Goal: Task Accomplishment & Management: Manage account settings

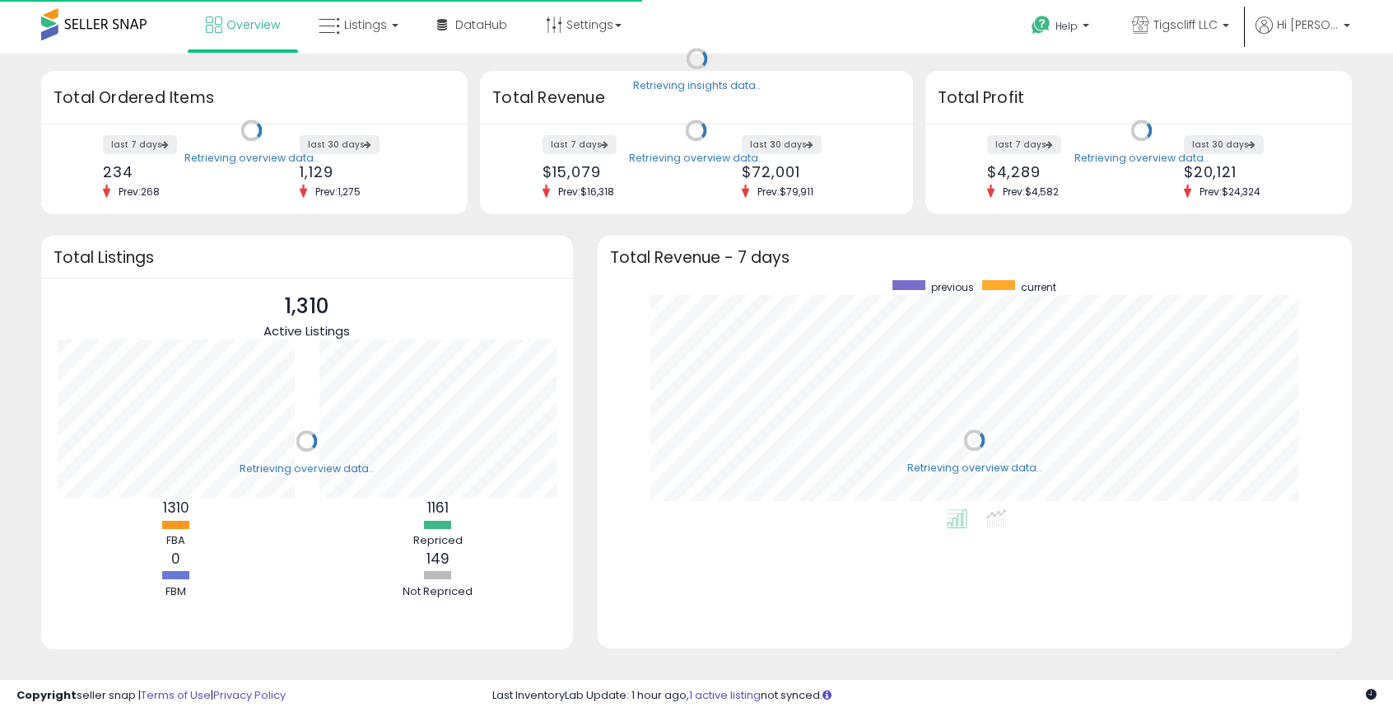
scroll to position [229, 721]
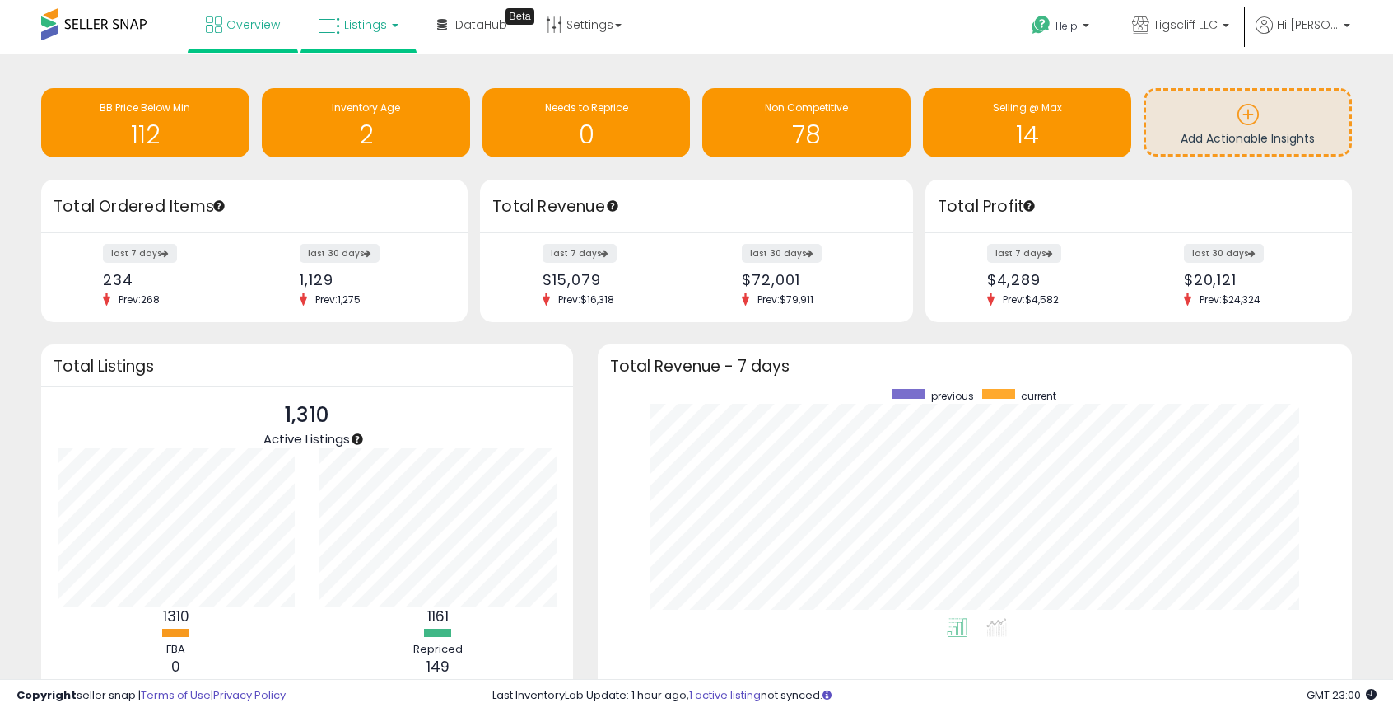
click at [353, 38] on link "Listings" at bounding box center [358, 24] width 105 height 49
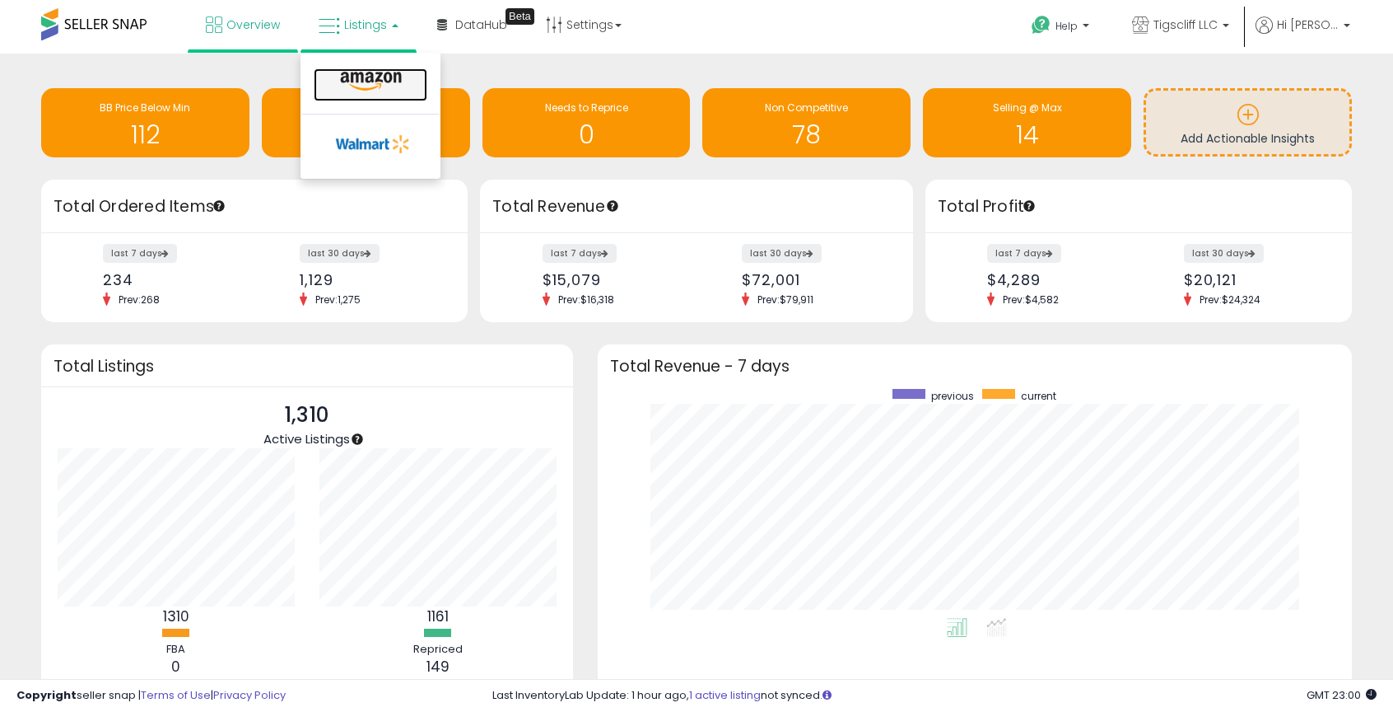
click at [358, 81] on icon at bounding box center [371, 81] width 72 height 21
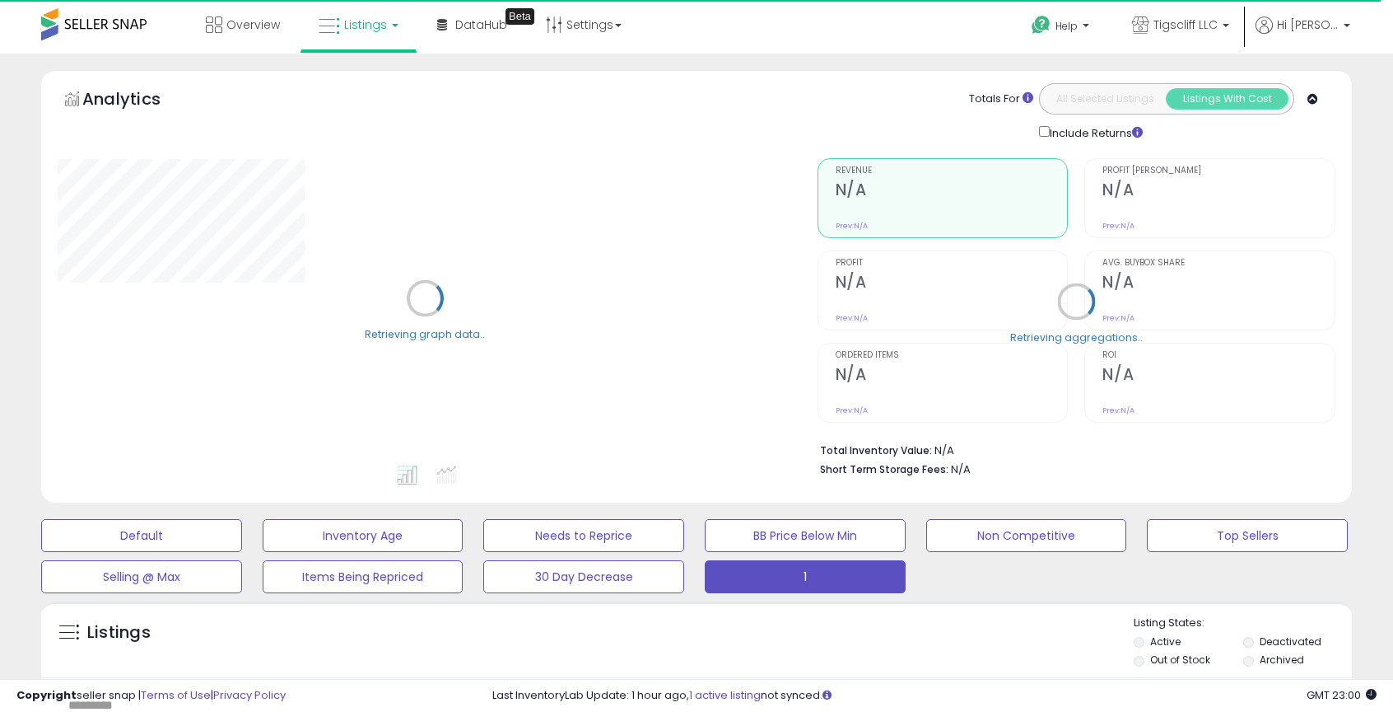
scroll to position [644, 0]
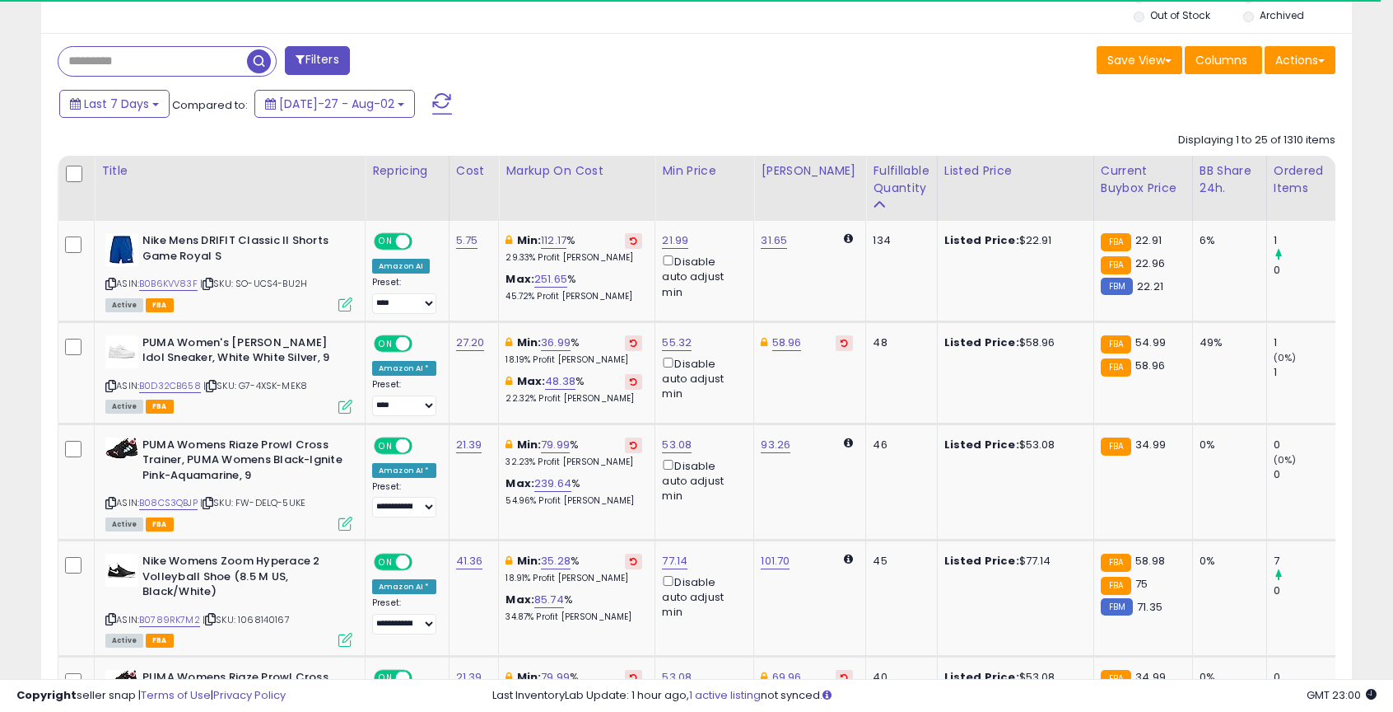
click at [170, 68] on input "text" at bounding box center [152, 61] width 189 height 29
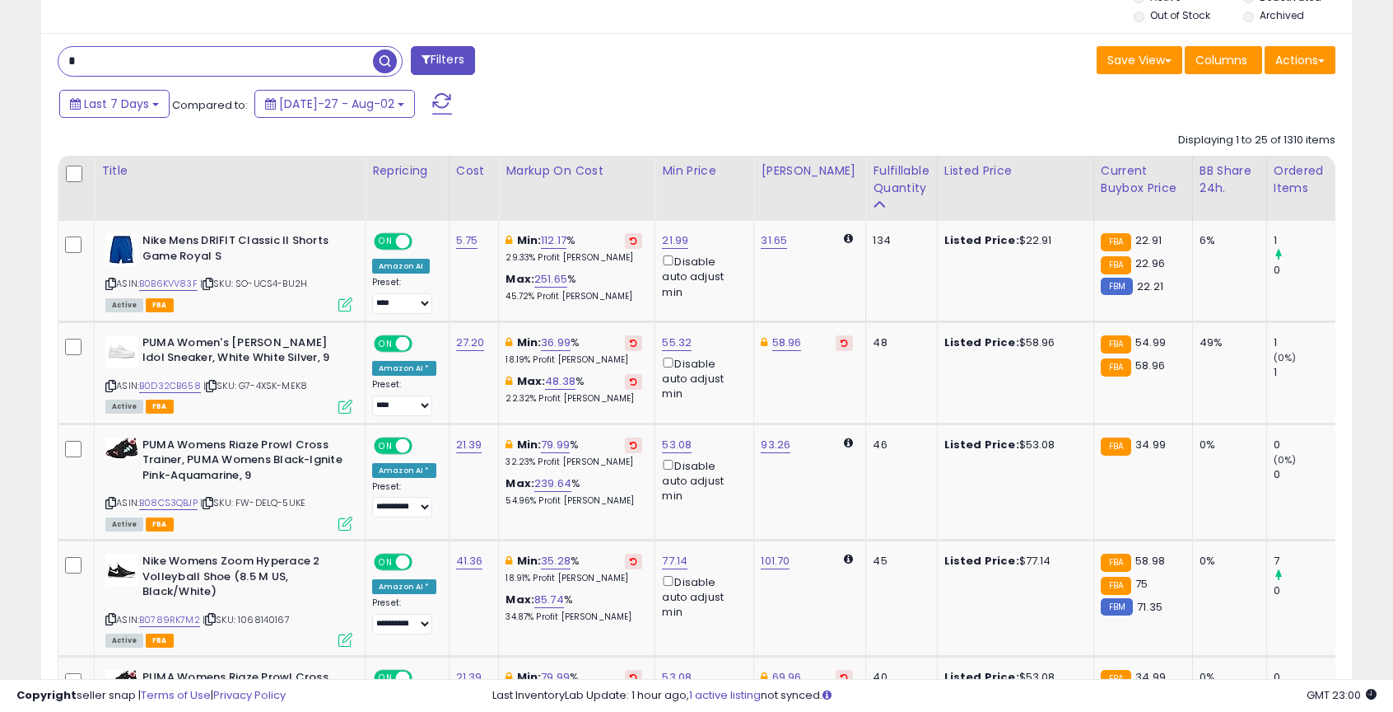
scroll to position [338, 759]
type input "*****"
click at [380, 65] on span "button" at bounding box center [385, 61] width 24 height 24
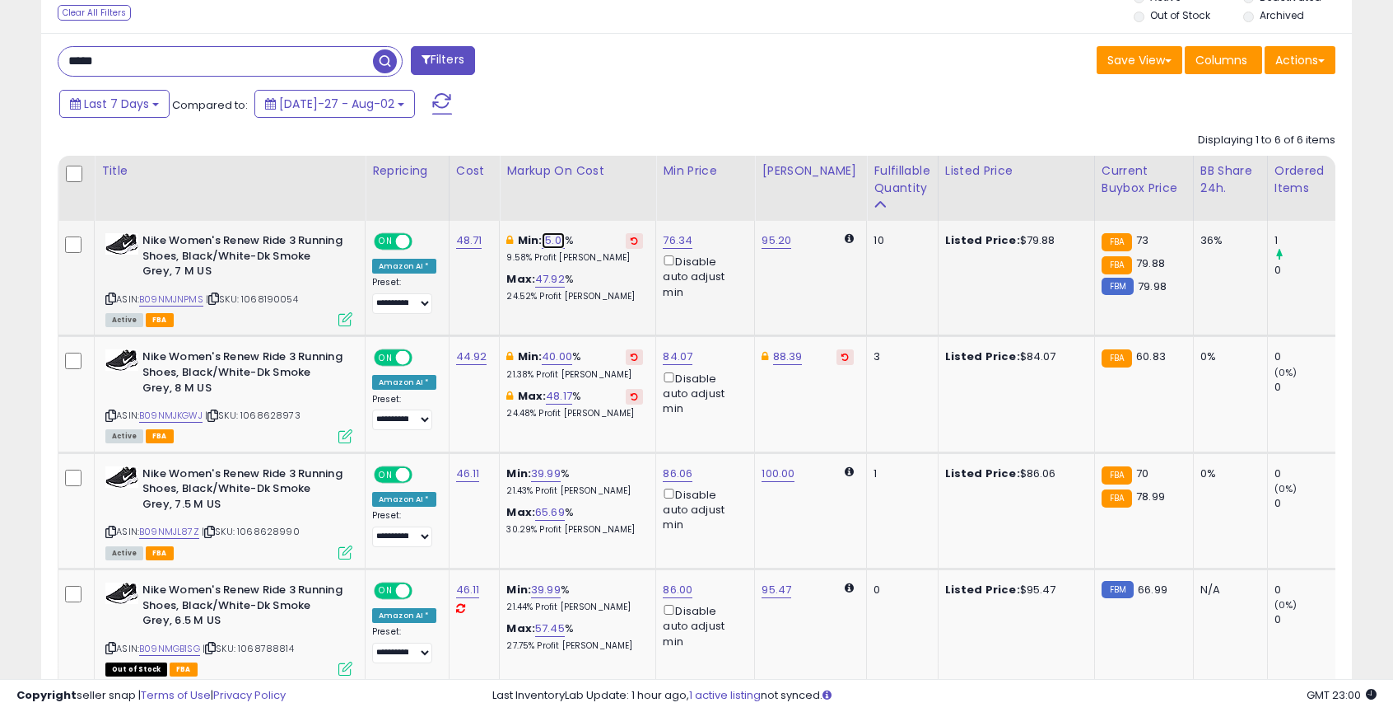
click at [543, 233] on link "15.01" at bounding box center [553, 240] width 23 height 16
type input "**"
click at [610, 186] on button "submit" at bounding box center [603, 182] width 28 height 25
click at [545, 357] on link "40.00" at bounding box center [557, 356] width 30 height 16
type input "*"
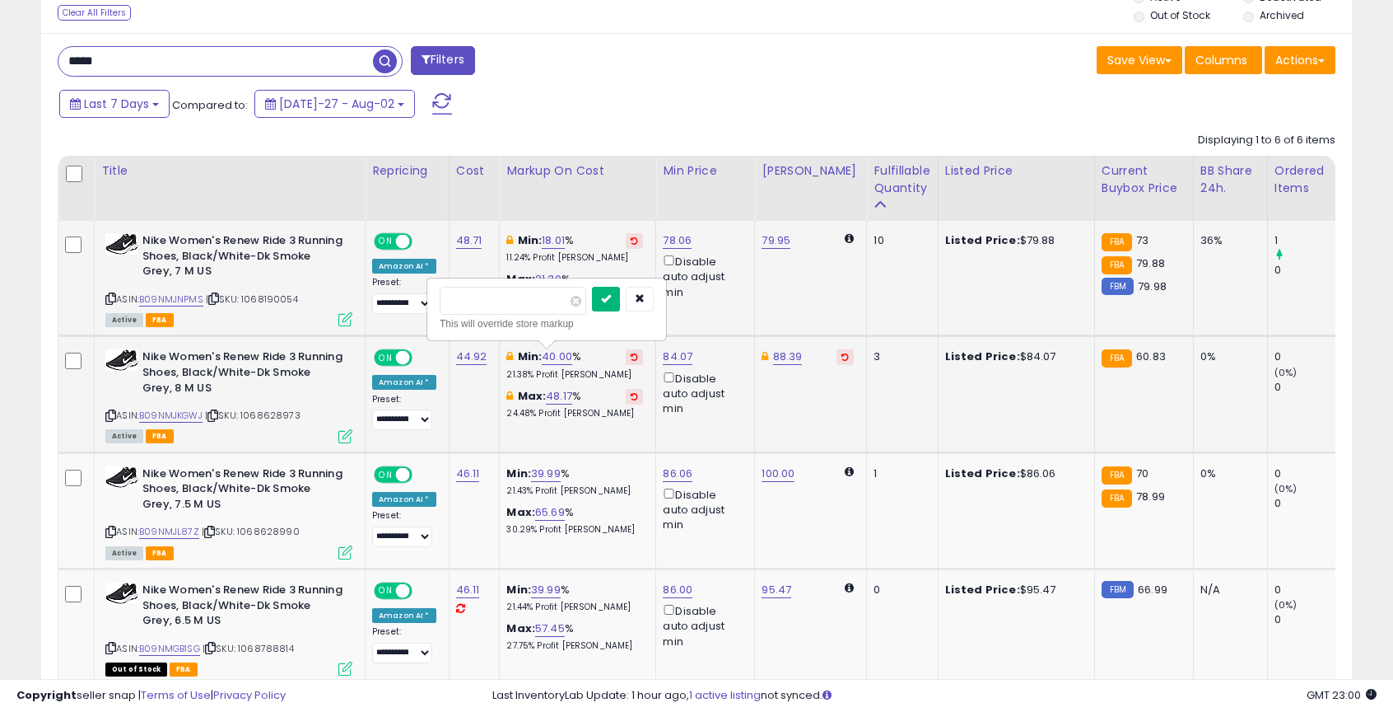
type input "**"
click at [611, 300] on icon "submit" at bounding box center [606, 298] width 10 height 10
click at [558, 362] on link "19.98" at bounding box center [555, 356] width 26 height 16
type input "*"
type input "**"
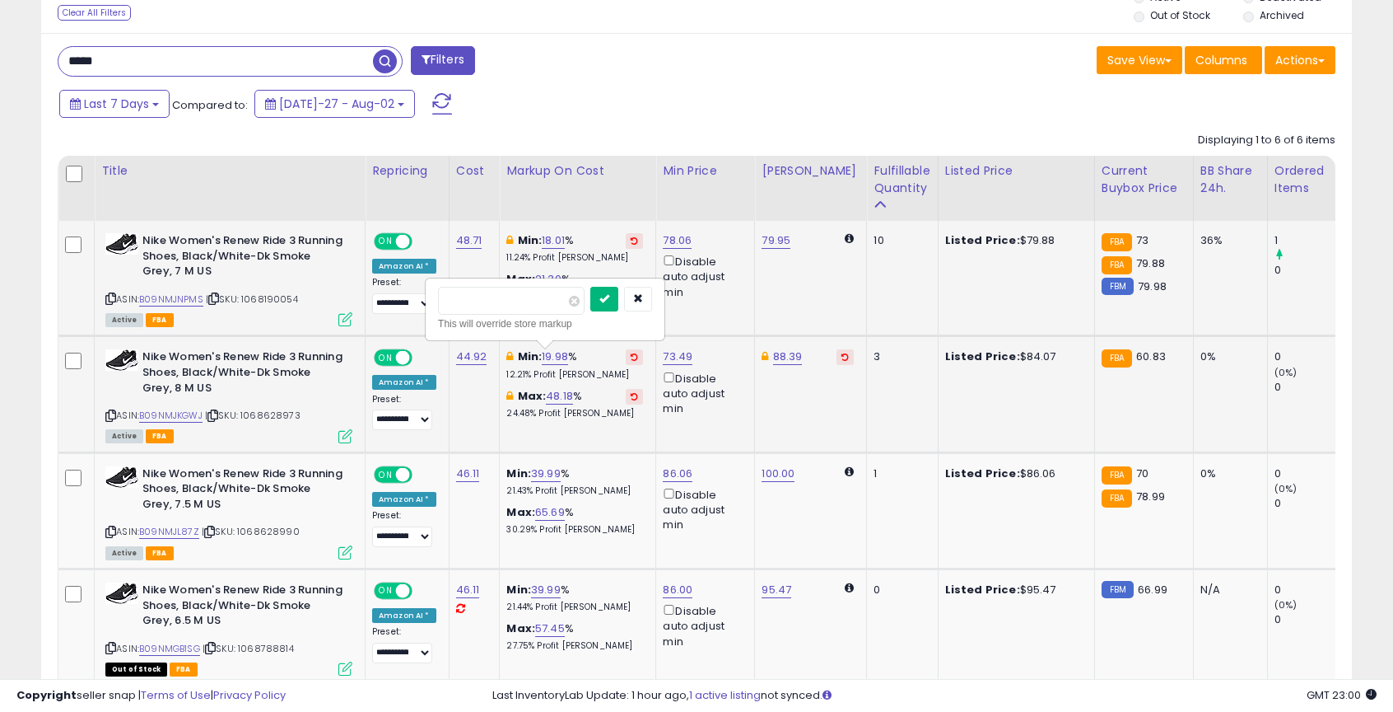
click at [618, 306] on button "submit" at bounding box center [604, 299] width 28 height 25
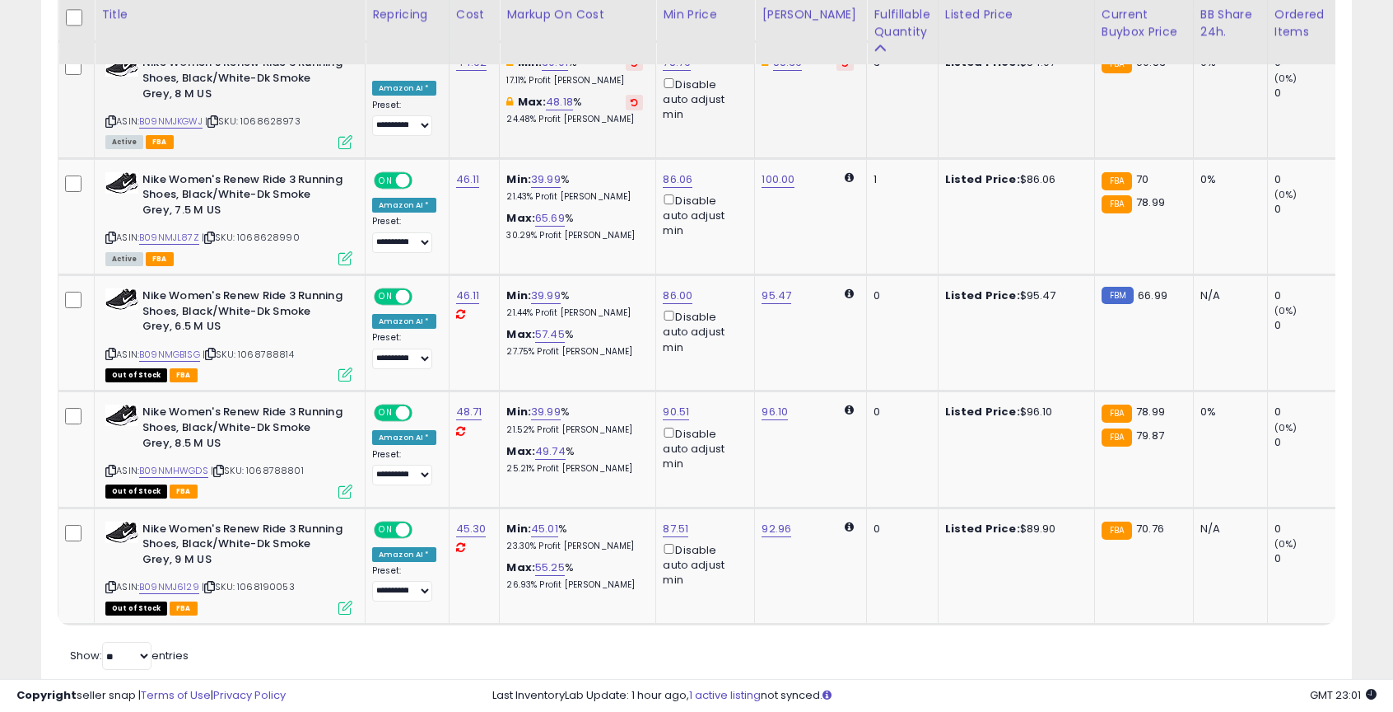
scroll to position [0, 0]
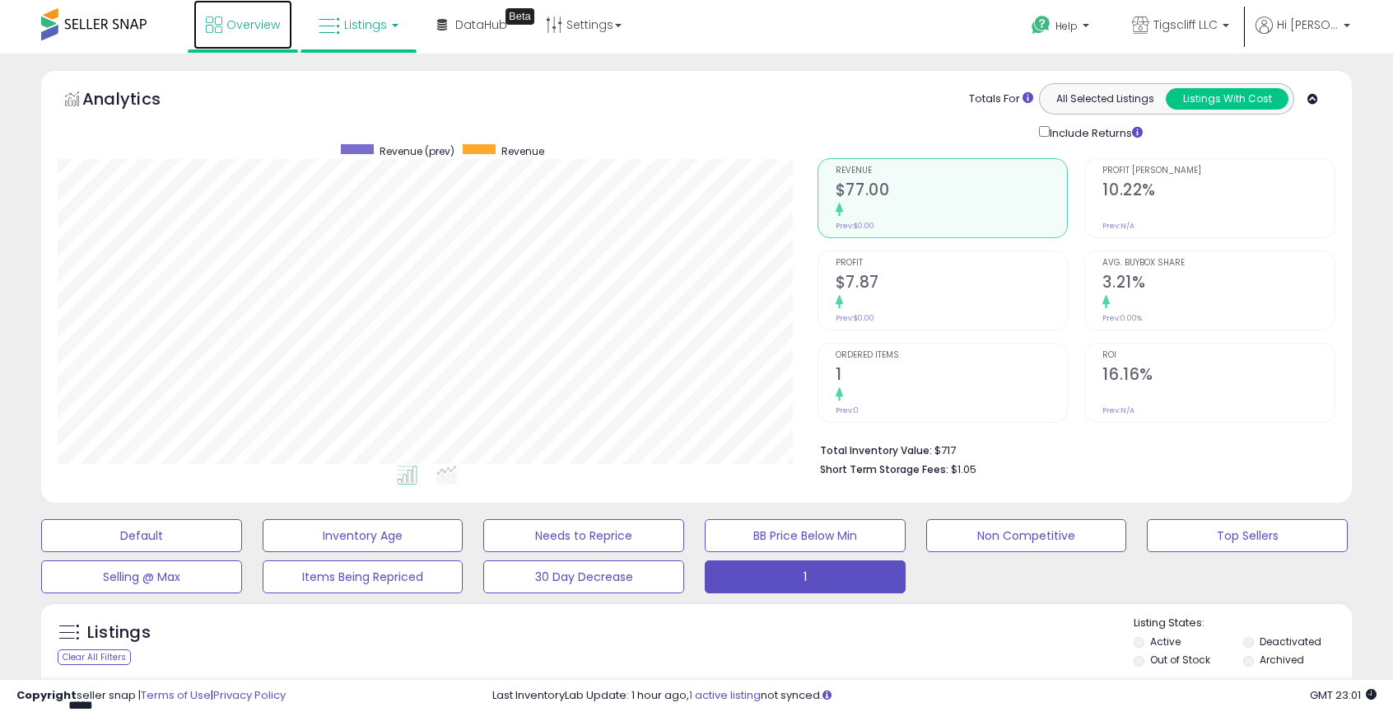
click at [244, 43] on link "Overview" at bounding box center [243, 24] width 99 height 49
